Goal: Task Accomplishment & Management: Complete application form

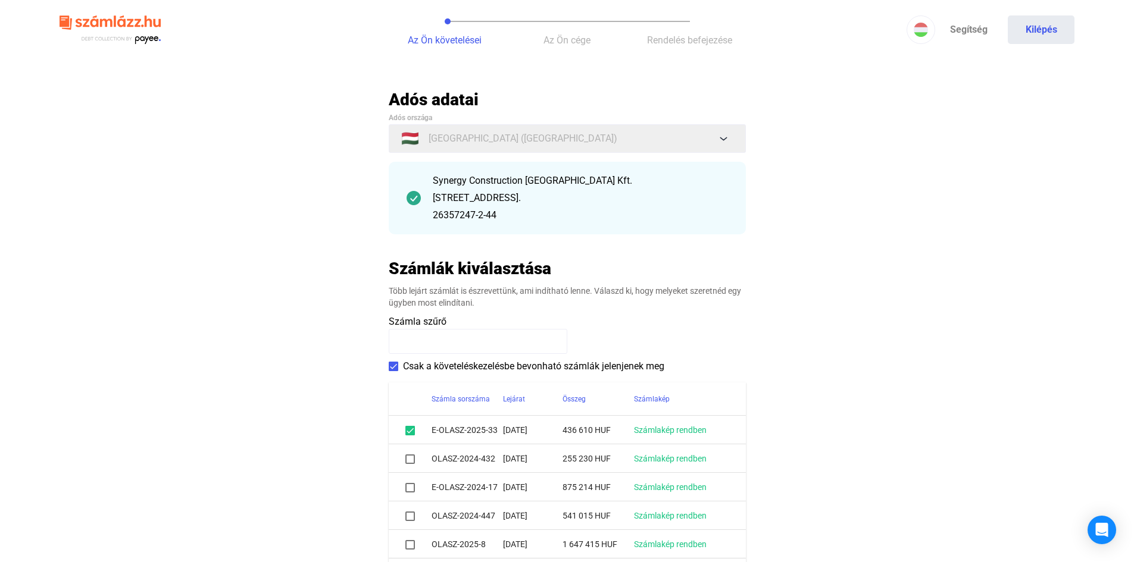
click at [413, 431] on span at bounding box center [410, 431] width 10 height 10
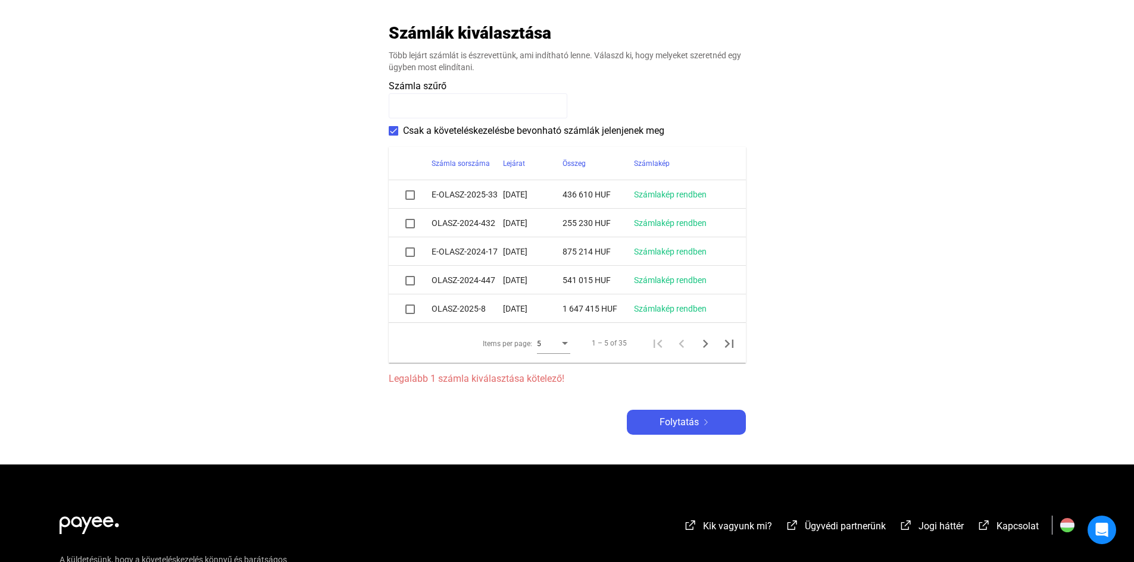
scroll to position [238, 0]
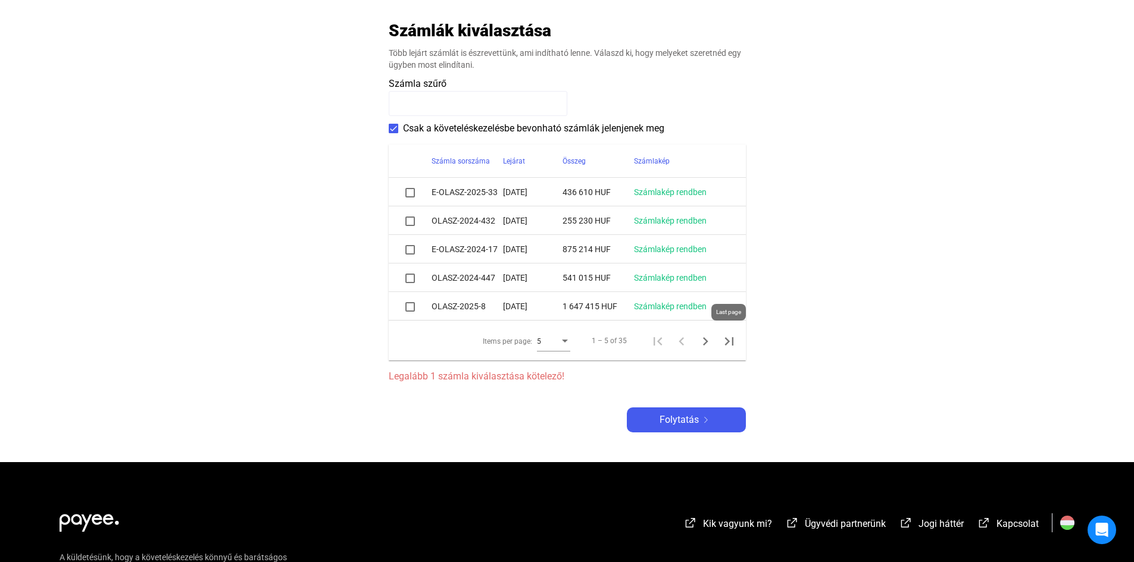
click at [730, 339] on icon "Last page" at bounding box center [729, 341] width 17 height 17
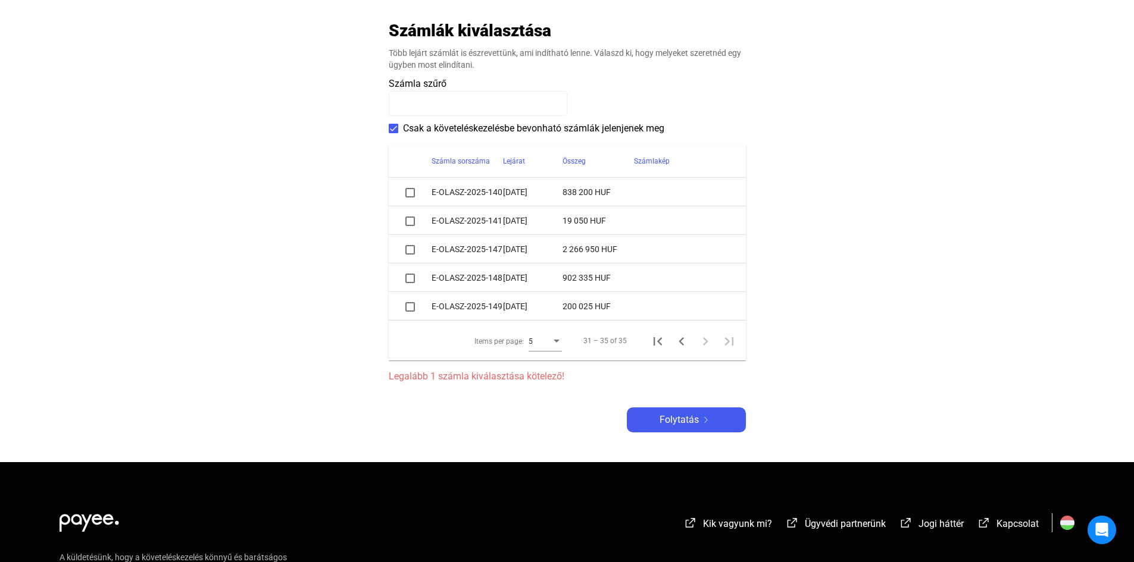
click at [412, 220] on span at bounding box center [410, 222] width 10 height 10
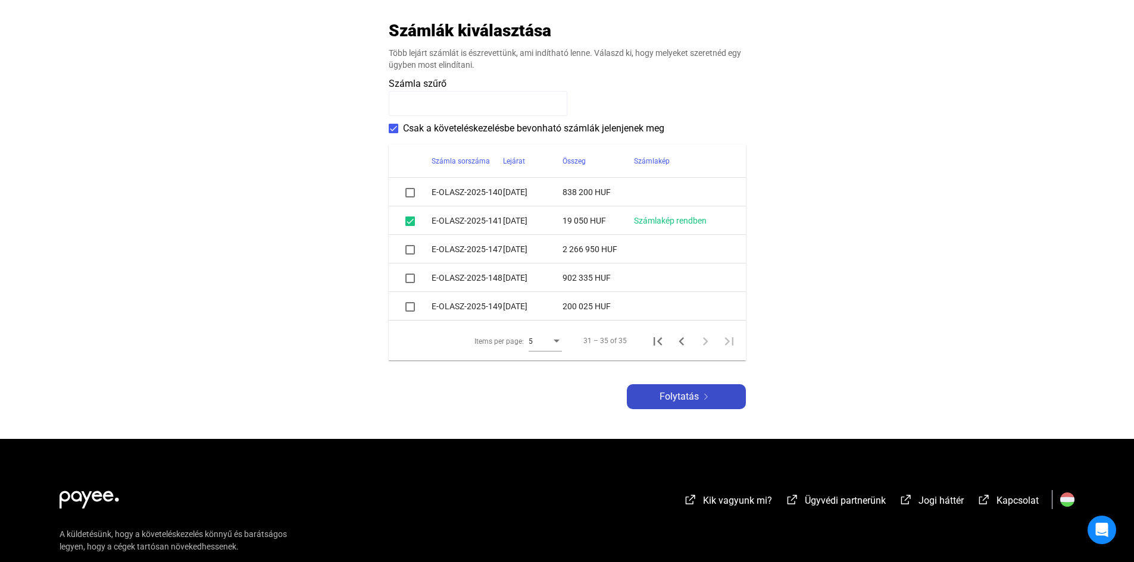
click at [672, 396] on span "Folytatás" at bounding box center [678, 397] width 39 height 14
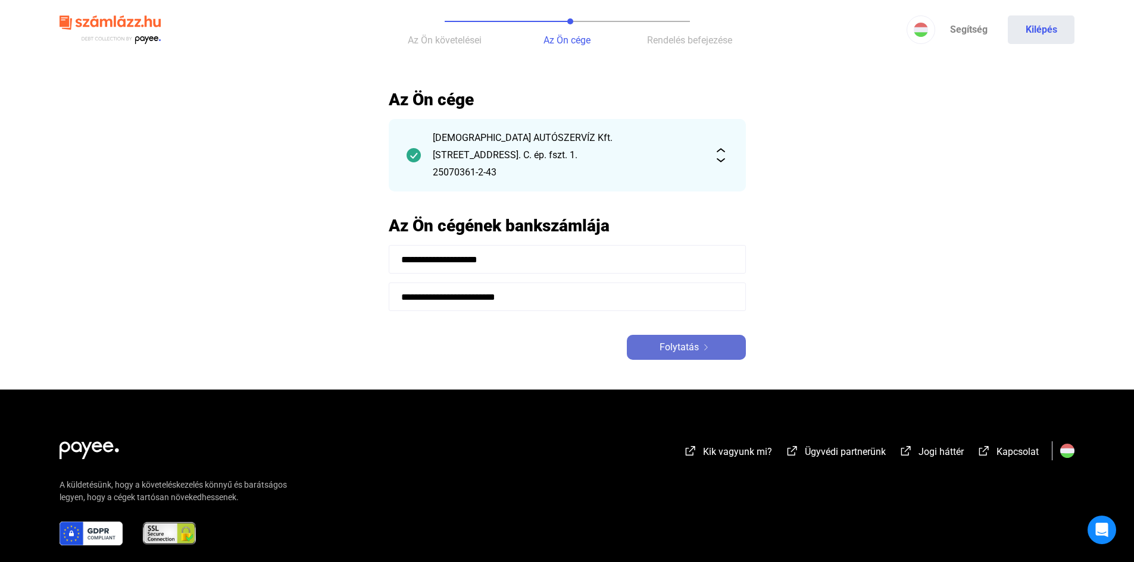
click at [678, 347] on span "Folytatás" at bounding box center [678, 347] width 39 height 14
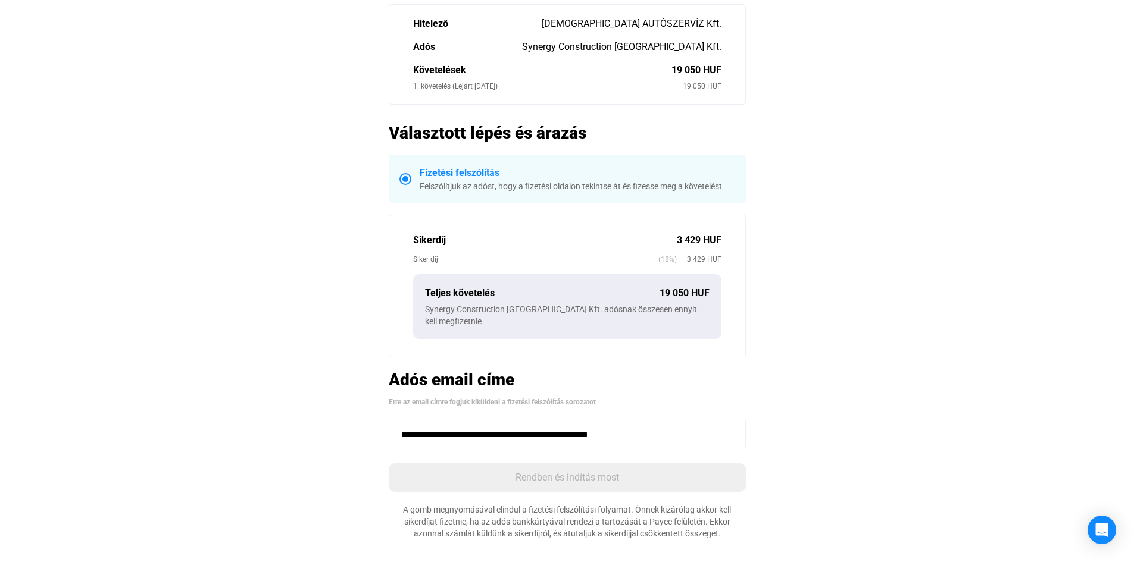
scroll to position [119, 0]
click at [655, 423] on input "**********" at bounding box center [567, 433] width 357 height 29
